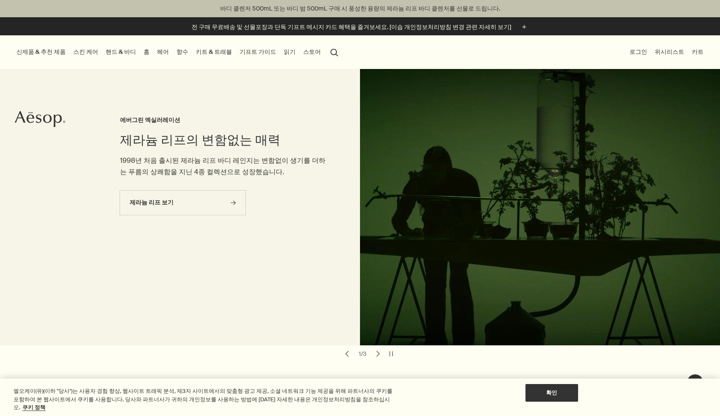
click at [364, 47] on div "신제품 & 추천 제품 신제품 루센트 페이셜 리파이너 엘레오스 너리싱 바디 클렌저 오르너 오 드 퍼퓸 스크린 3 프래그런스 앤솔러지 볼륨 I 추…" at bounding box center [360, 52] width 720 height 34
click at [327, 50] on button "search 검색" at bounding box center [334, 52] width 15 height 16
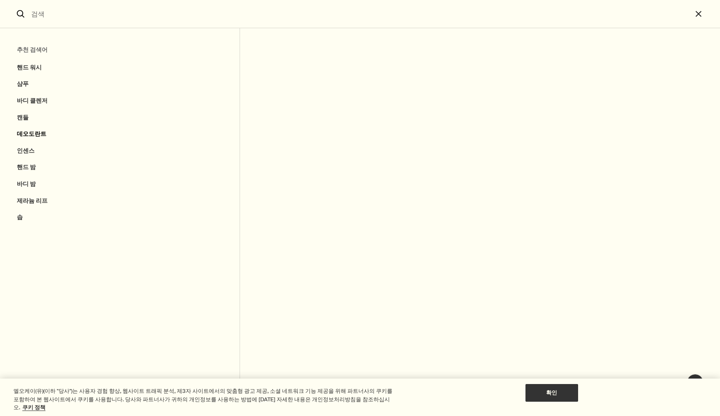
click at [29, 129] on button "데오도란트" at bounding box center [120, 134] width 240 height 17
type input "데오도란트"
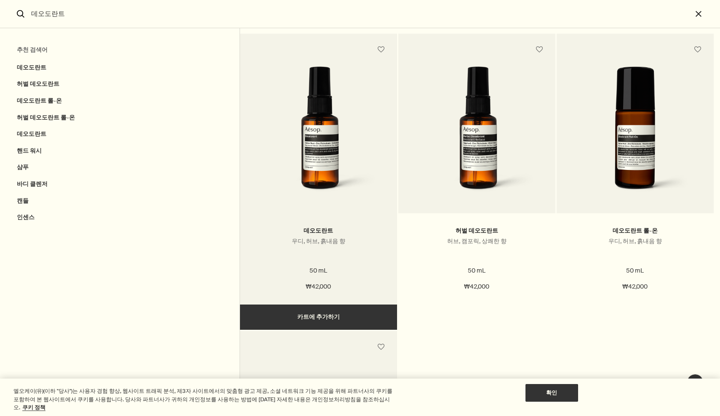
scroll to position [30, 0]
click at [352, 164] on img "검색" at bounding box center [319, 133] width 132 height 134
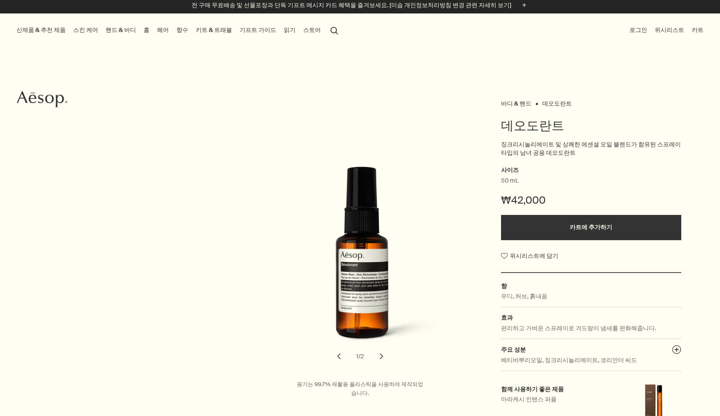
scroll to position [22, 0]
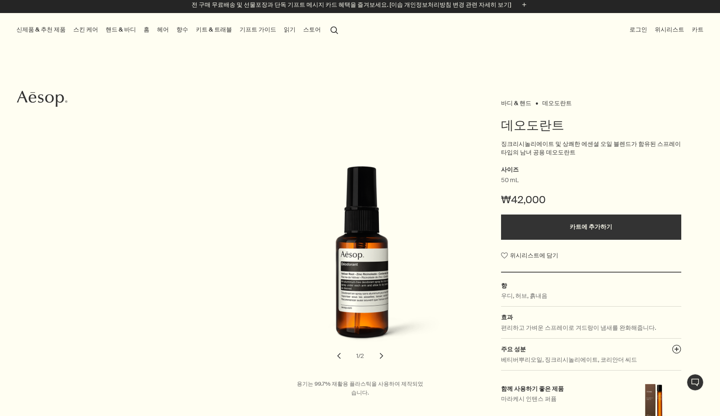
click at [379, 357] on button "chevron" at bounding box center [381, 356] width 19 height 19
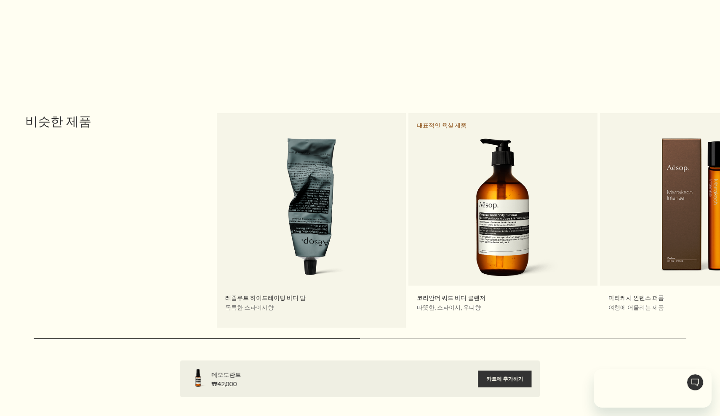
scroll to position [1409, 0]
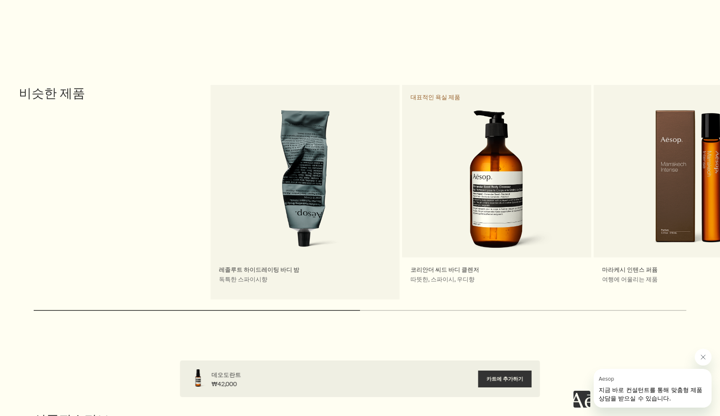
drag, startPoint x: 377, startPoint y: 164, endPoint x: 181, endPoint y: 164, distance: 196.2
click at [211, 164] on link "레졸루트 하이드레이팅 바디 밤 독특한 스파이시향" at bounding box center [305, 192] width 189 height 215
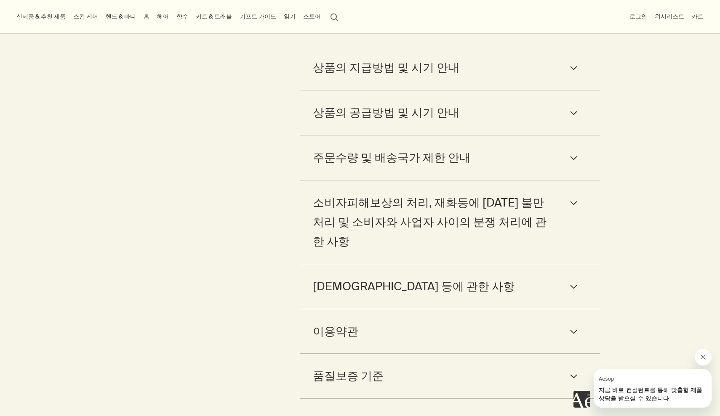
scroll to position [1723, 0]
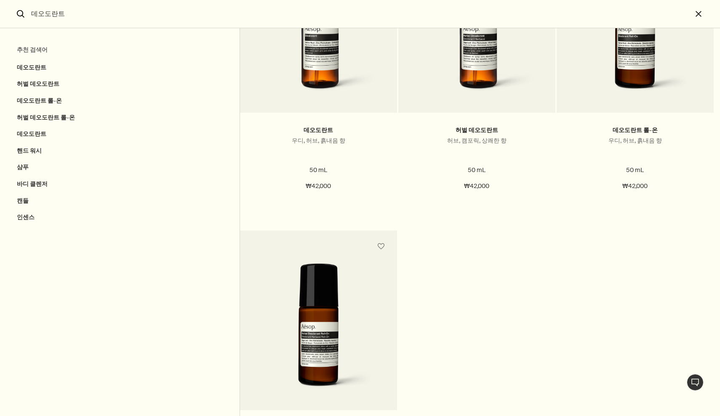
scroll to position [57, 0]
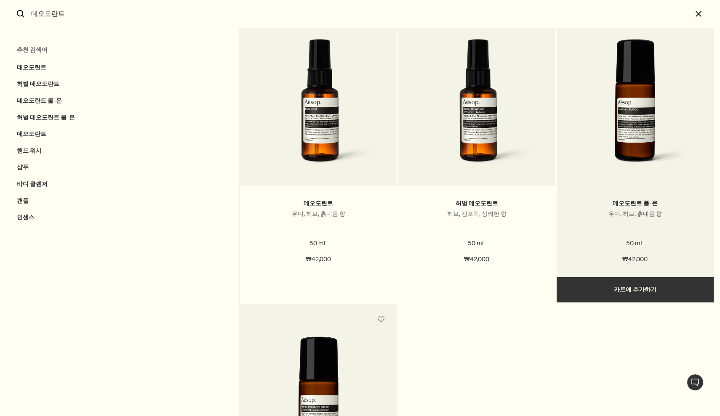
click at [637, 130] on img "검색" at bounding box center [635, 106] width 132 height 134
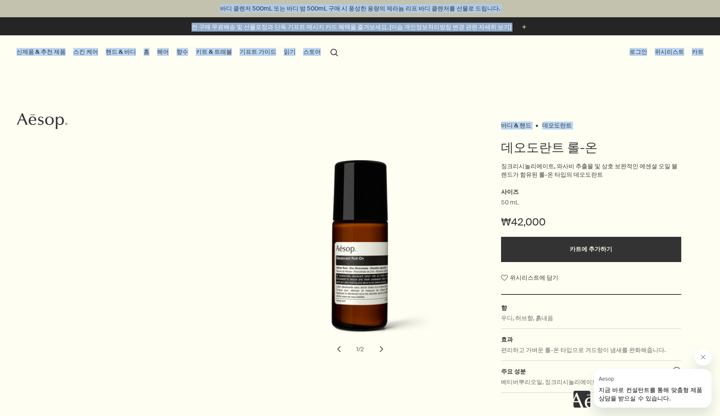
drag, startPoint x: 494, startPoint y: 147, endPoint x: 635, endPoint y: -17, distance: 216.0
click at [635, 0] on html "Skip to main content 바디 클렌저 500mL 또는 바디 밤 500mL 구매 시 풍성한 용량의 제라늄 리프 바디 클렌저를 선물로…" at bounding box center [360, 208] width 720 height 416
